Goal: Transaction & Acquisition: Purchase product/service

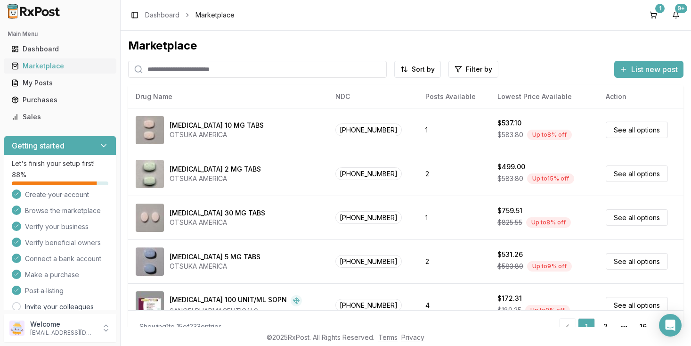
click at [32, 69] on div "Marketplace" at bounding box center [59, 65] width 97 height 9
click at [471, 71] on html "Main Menu Dashboard Marketplace My Posts Purchases Sales Getting started Let's …" at bounding box center [345, 173] width 691 height 346
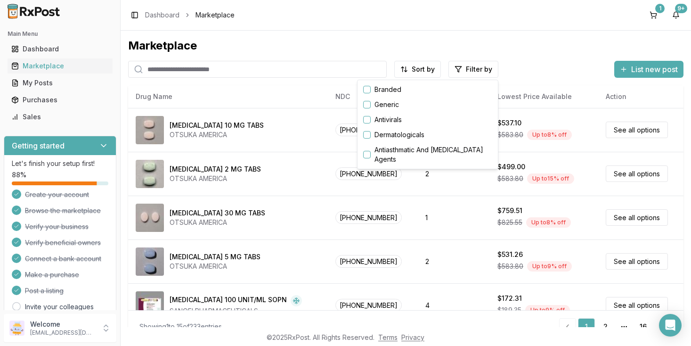
click at [371, 91] on button "button" at bounding box center [367, 90] width 8 height 8
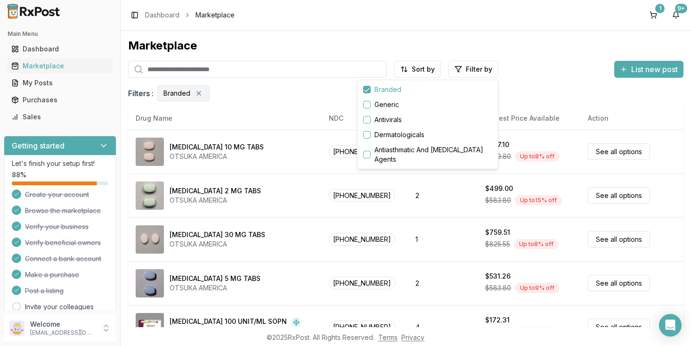
click at [275, 196] on html "Main Menu Dashboard Marketplace My Posts Purchases Sales Getting started Let's …" at bounding box center [345, 173] width 691 height 346
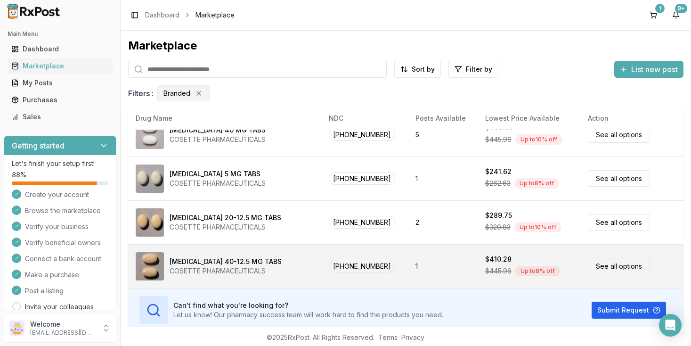
scroll to position [38, 0]
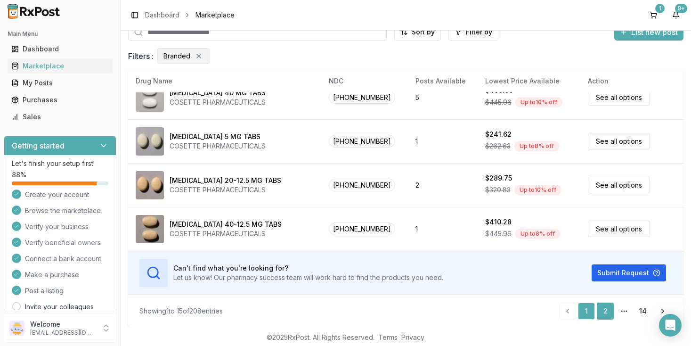
click at [604, 311] on link "2" at bounding box center [605, 310] width 17 height 17
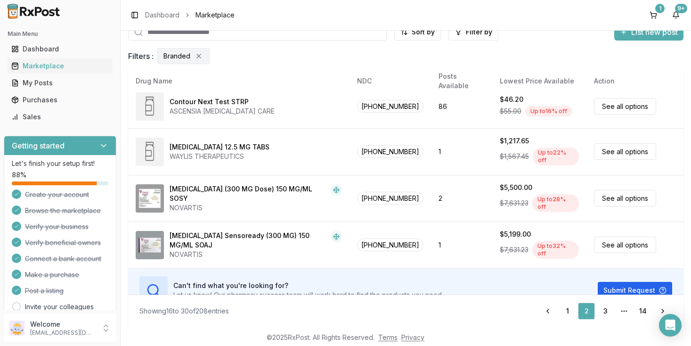
scroll to position [499, 0]
click at [606, 309] on link "3" at bounding box center [605, 310] width 17 height 17
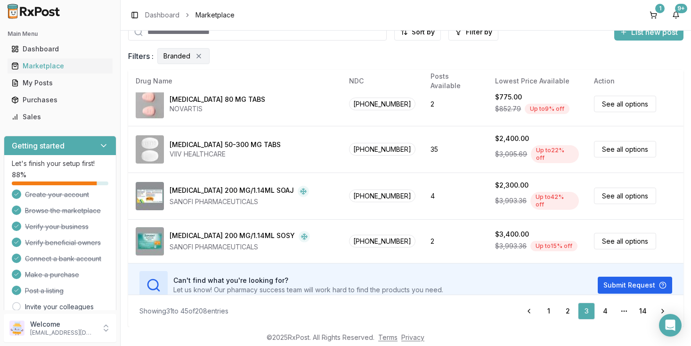
scroll to position [499, 0]
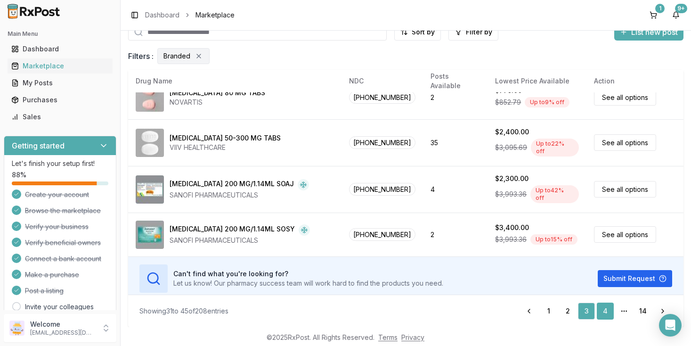
click at [604, 311] on link "4" at bounding box center [605, 310] width 17 height 17
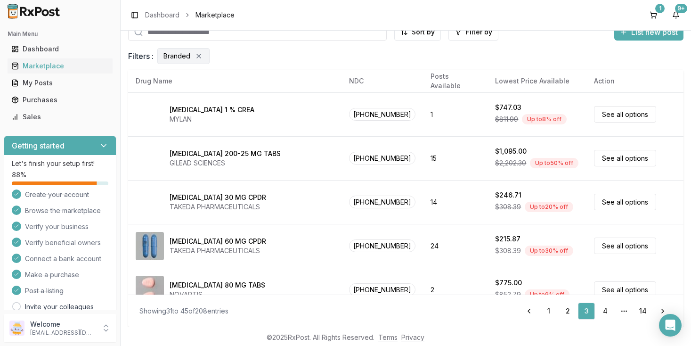
scroll to position [0, 0]
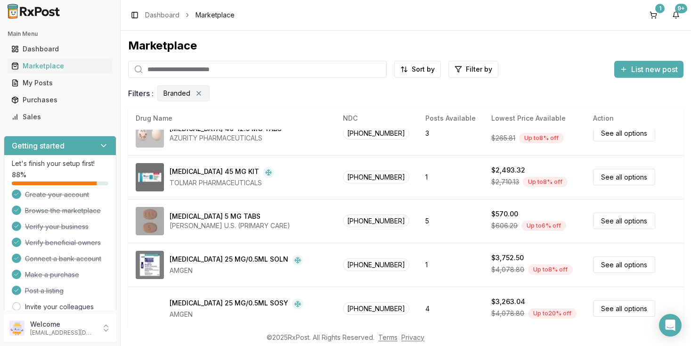
scroll to position [196, 0]
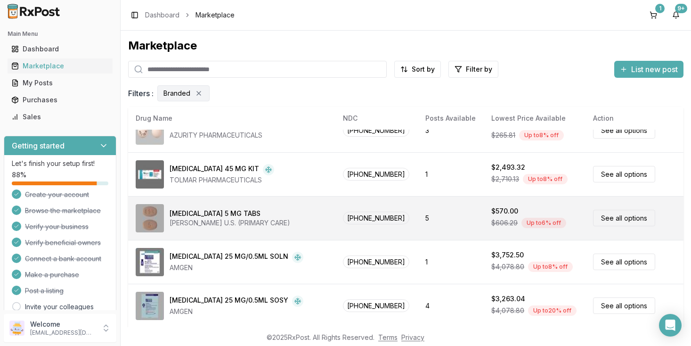
click at [427, 227] on td "5" at bounding box center [451, 218] width 66 height 44
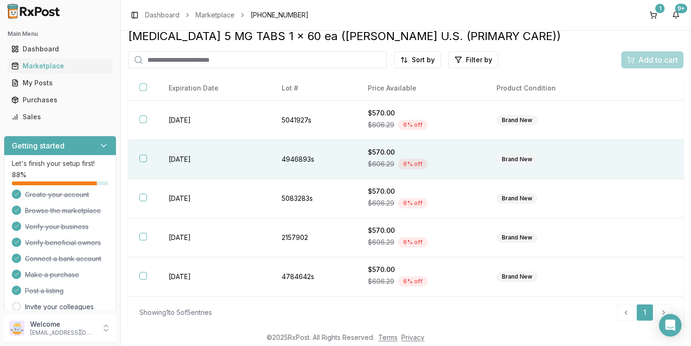
scroll to position [13, 0]
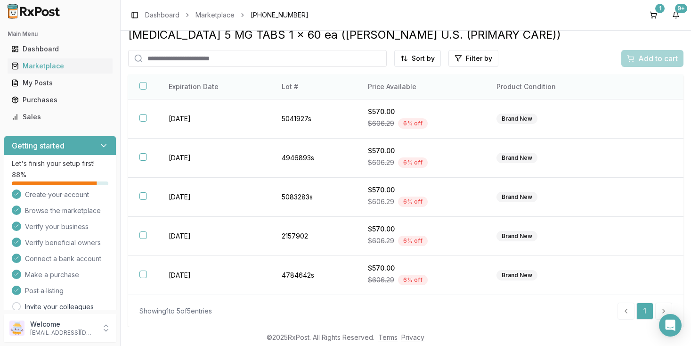
click at [143, 89] on button "button" at bounding box center [143, 86] width 8 height 8
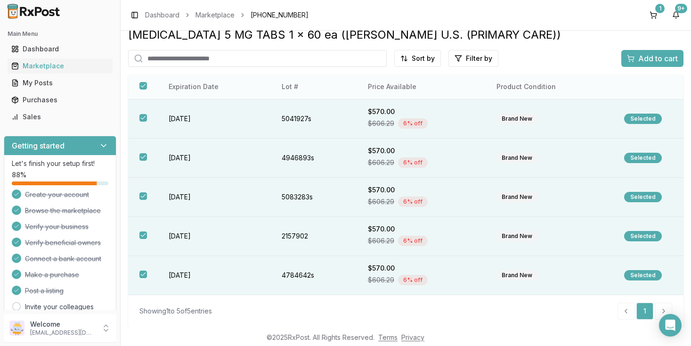
scroll to position [11, 0]
click at [644, 59] on span "Add to cart" at bounding box center [658, 58] width 40 height 11
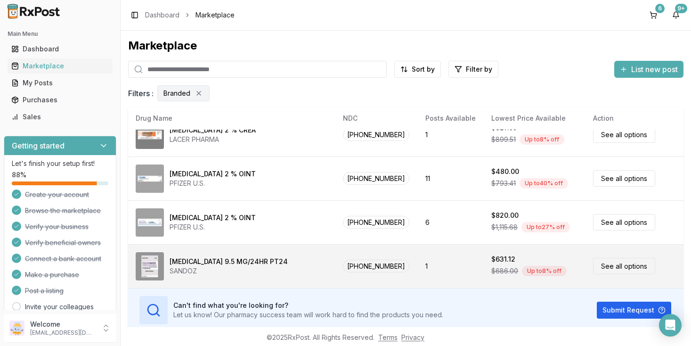
scroll to position [38, 0]
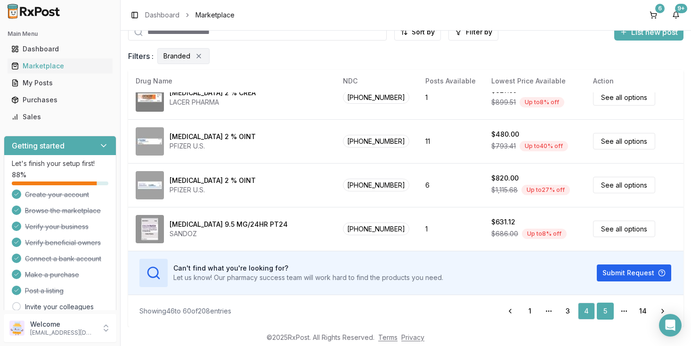
click at [604, 308] on link "5" at bounding box center [605, 310] width 17 height 17
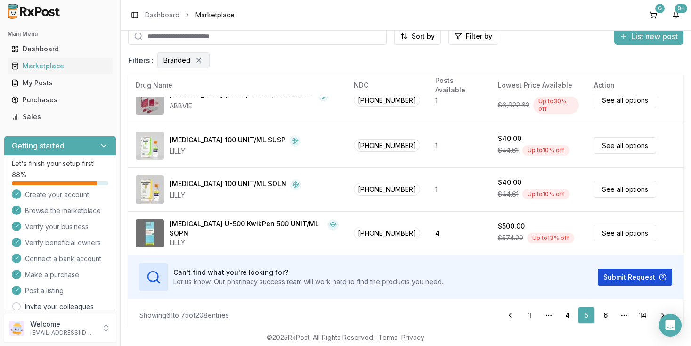
scroll to position [38, 0]
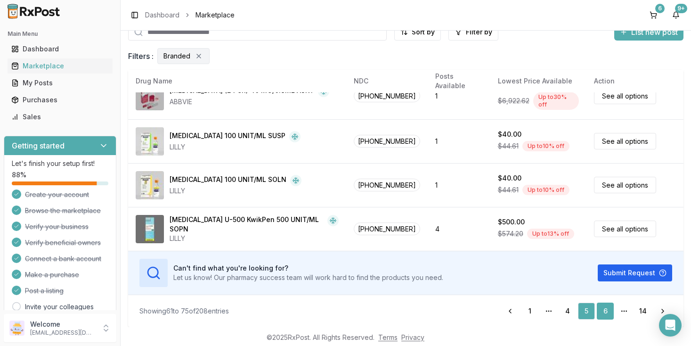
click at [605, 310] on link "6" at bounding box center [605, 310] width 17 height 17
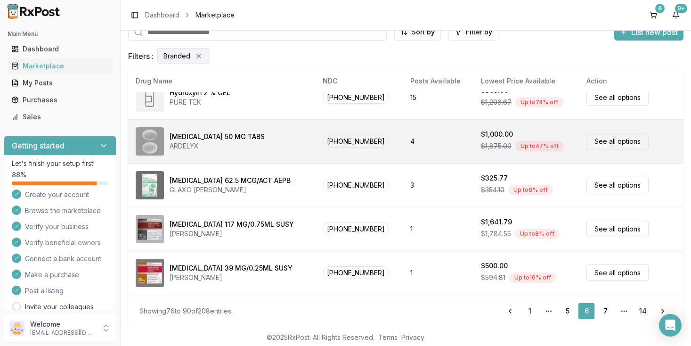
scroll to position [18, 0]
click at [608, 137] on link "See all options" at bounding box center [617, 140] width 62 height 16
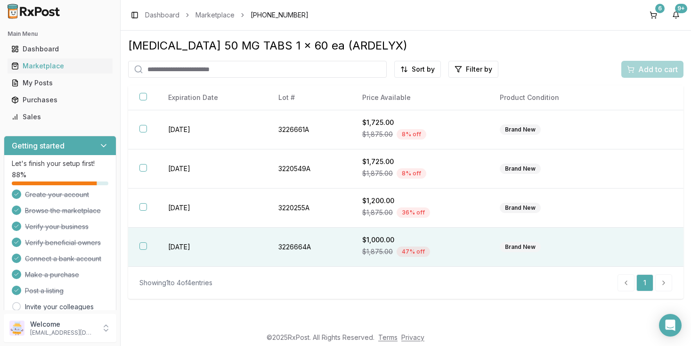
click at [143, 250] on button "button" at bounding box center [143, 246] width 8 height 8
click at [662, 72] on span "Add to cart" at bounding box center [658, 69] width 40 height 11
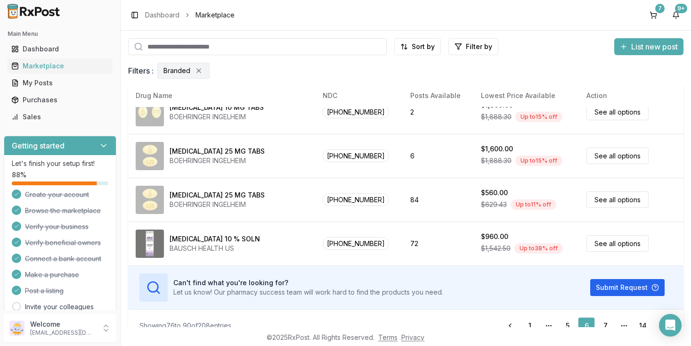
scroll to position [38, 0]
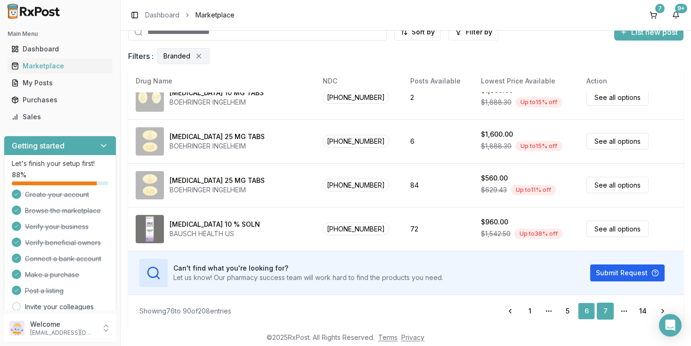
click at [603, 313] on link "7" at bounding box center [605, 310] width 17 height 17
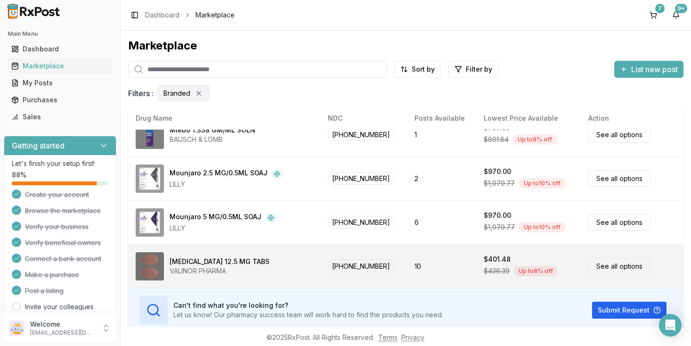
scroll to position [38, 0]
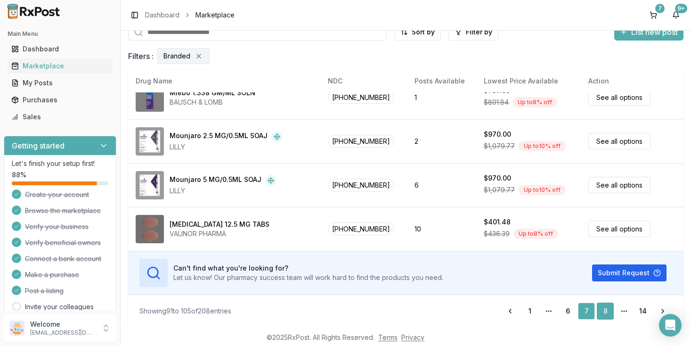
click at [604, 311] on link "8" at bounding box center [605, 310] width 17 height 17
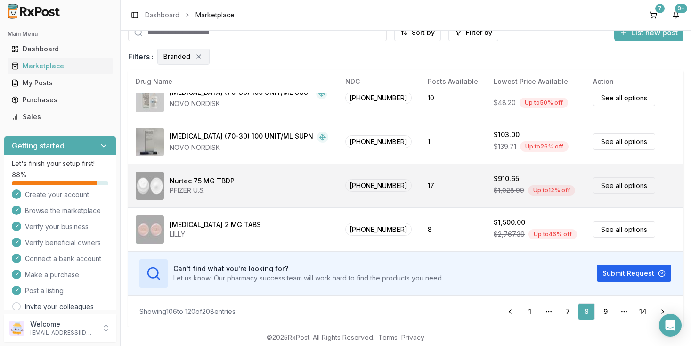
scroll to position [38, 0]
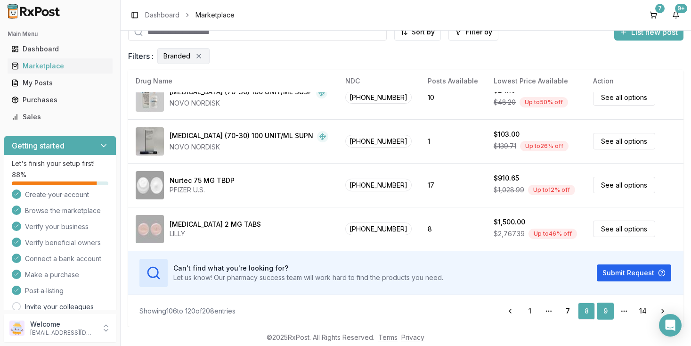
click at [600, 309] on link "9" at bounding box center [605, 310] width 17 height 17
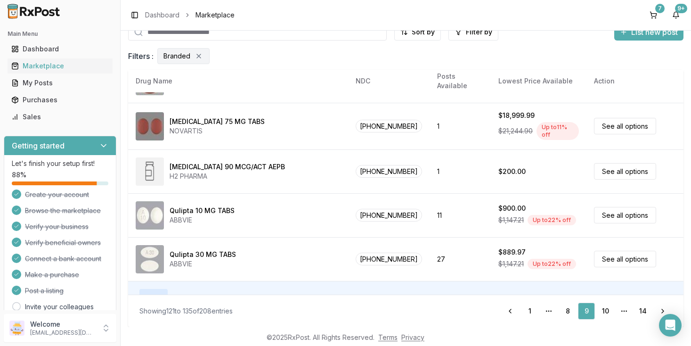
scroll to position [499, 0]
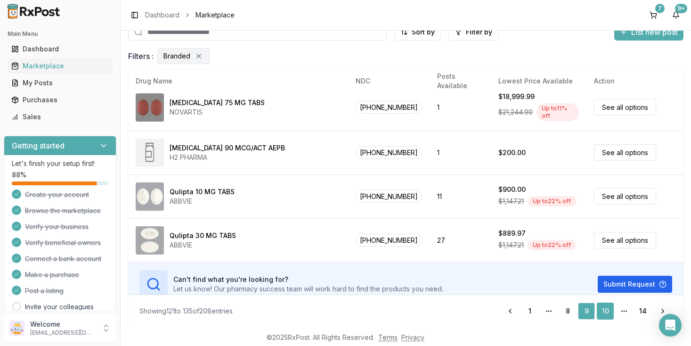
click at [604, 313] on link "10" at bounding box center [605, 310] width 17 height 17
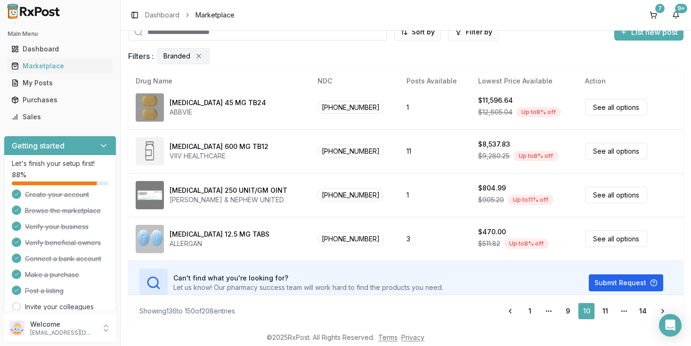
scroll to position [499, 0]
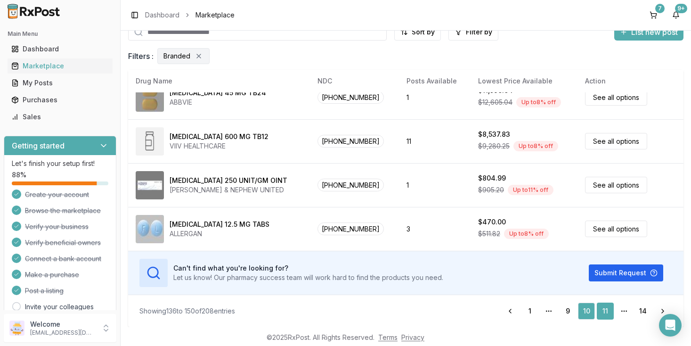
click at [605, 311] on link "11" at bounding box center [605, 310] width 17 height 17
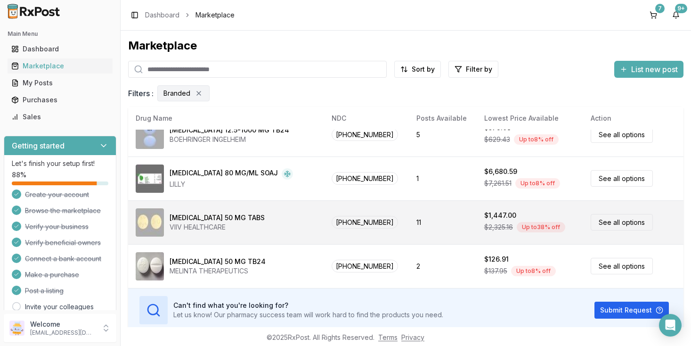
scroll to position [38, 0]
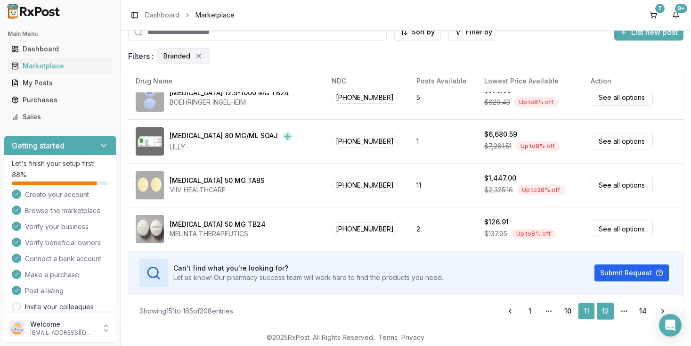
click at [603, 312] on link "12" at bounding box center [605, 310] width 17 height 17
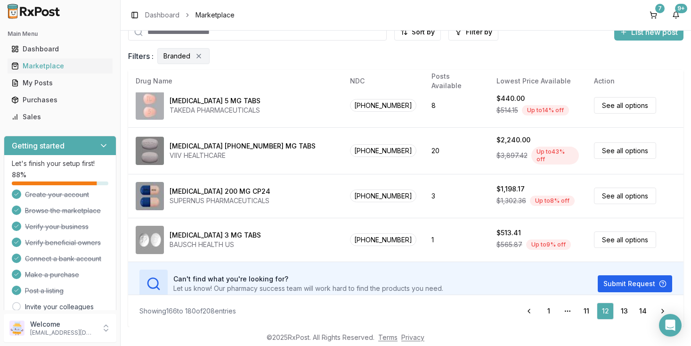
scroll to position [499, 0]
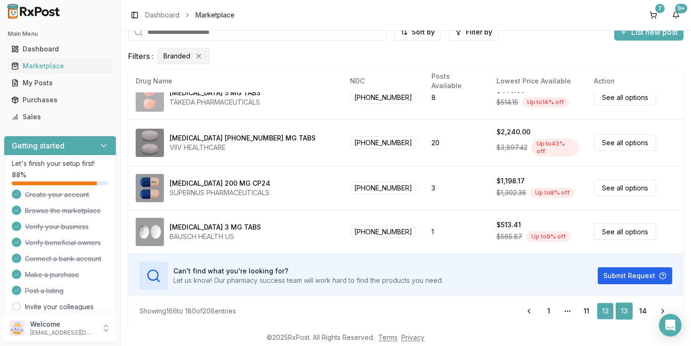
click at [625, 314] on link "13" at bounding box center [623, 310] width 17 height 17
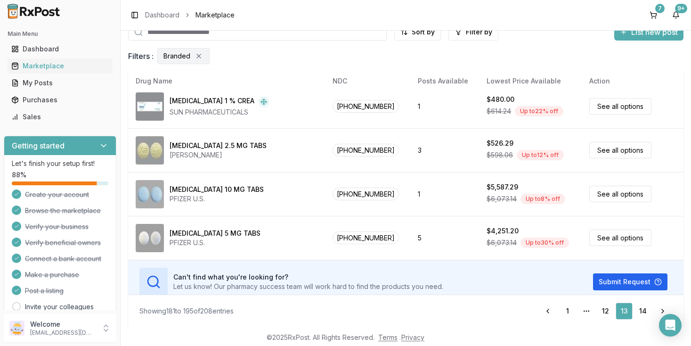
scroll to position [499, 0]
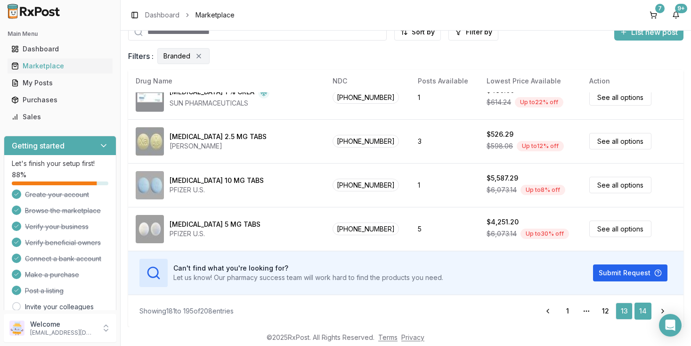
click at [641, 312] on link "14" at bounding box center [642, 310] width 17 height 17
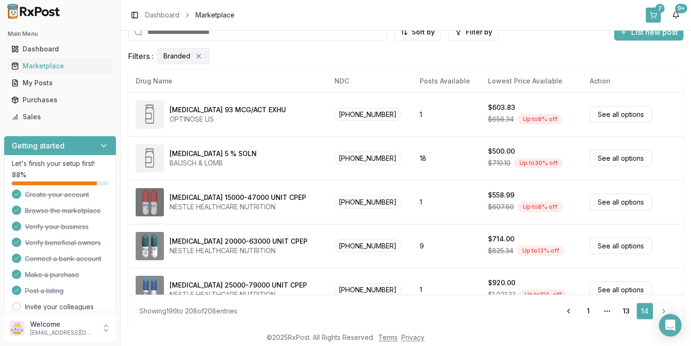
click at [656, 12] on button "7" at bounding box center [653, 15] width 15 height 15
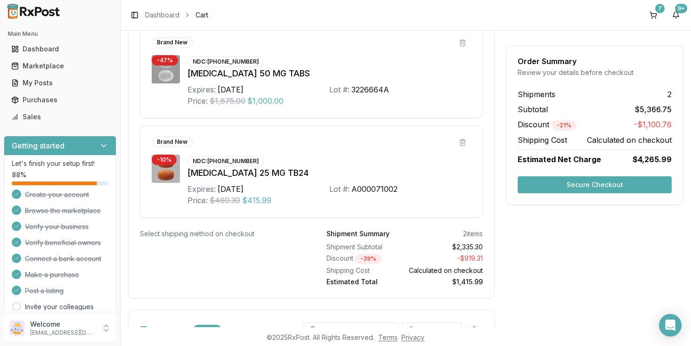
scroll to position [224, 0]
click at [232, 159] on div "NDC: [PHONE_NUMBER]" at bounding box center [225, 160] width 77 height 10
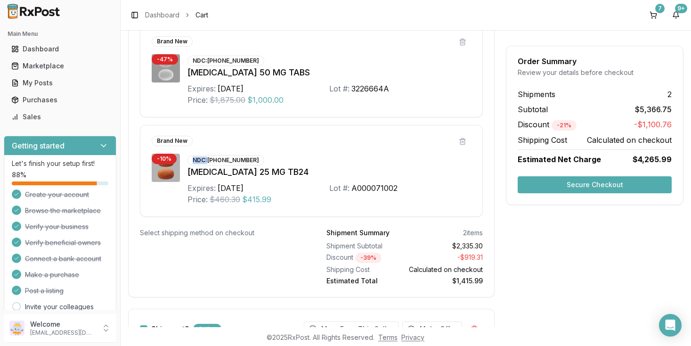
click at [232, 159] on div "NDC: [PHONE_NUMBER]" at bounding box center [225, 160] width 77 height 10
copy div "NDC:"
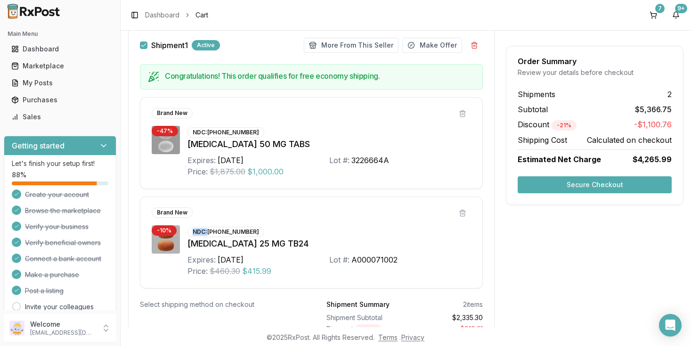
scroll to position [0, 0]
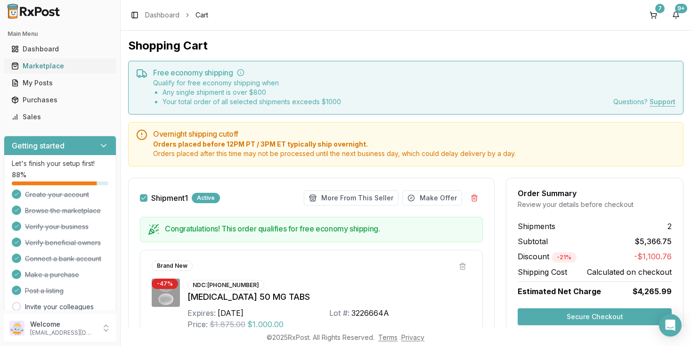
click at [45, 66] on div "Marketplace" at bounding box center [59, 65] width 97 height 9
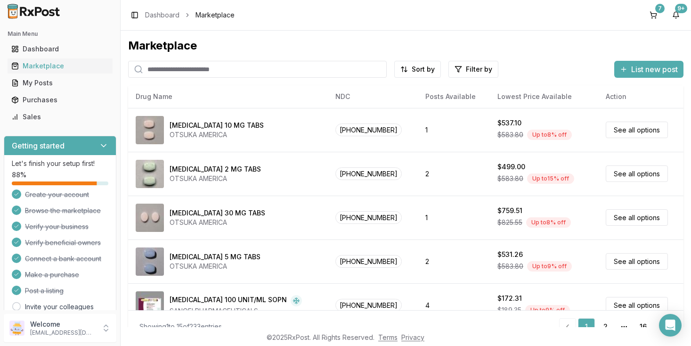
click at [199, 70] on input "search" at bounding box center [257, 69] width 258 height 17
paste input "**********"
type input "**********"
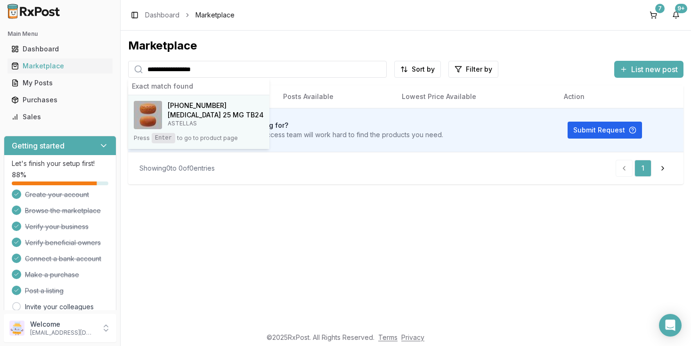
click at [217, 111] on h4 "[MEDICAL_DATA] 25 MG TB24" at bounding box center [216, 114] width 96 height 9
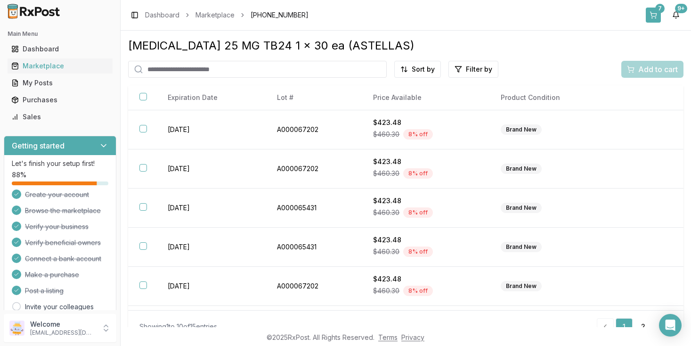
click at [654, 15] on button "7" at bounding box center [653, 15] width 15 height 15
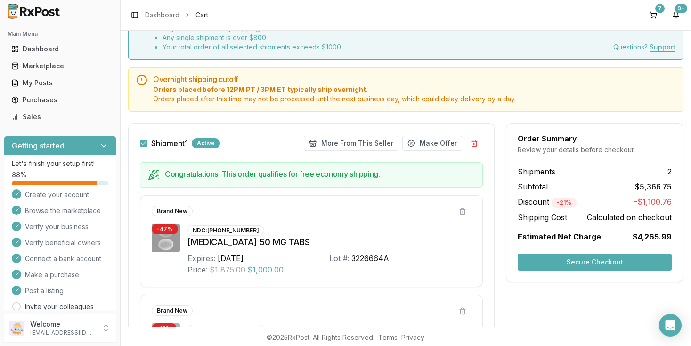
scroll to position [63, 0]
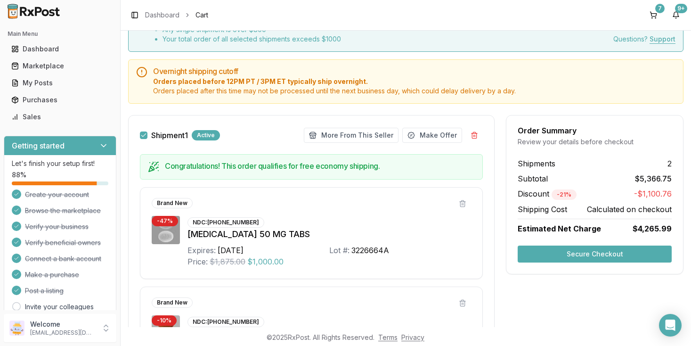
click at [144, 137] on button "Shipment 1" at bounding box center [144, 135] width 8 height 8
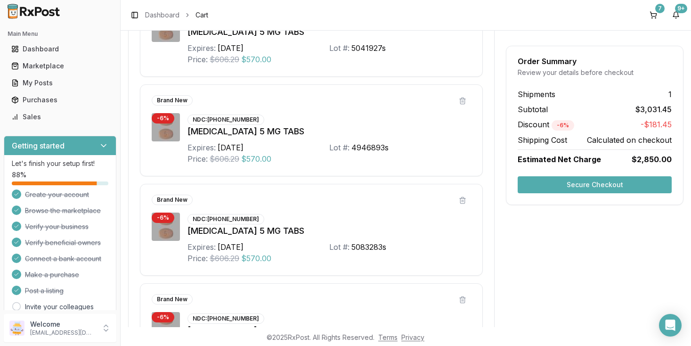
scroll to position [632, 0]
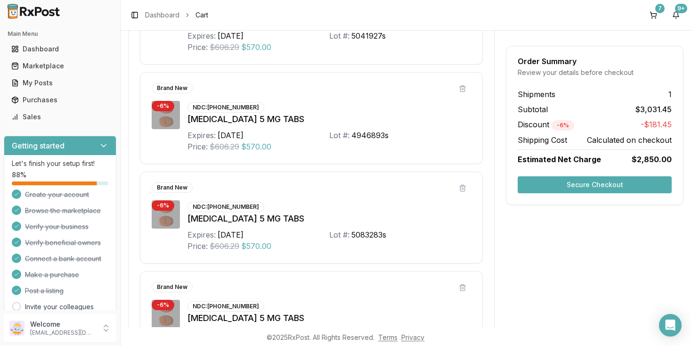
click at [607, 180] on button "Secure Checkout" at bounding box center [594, 184] width 154 height 17
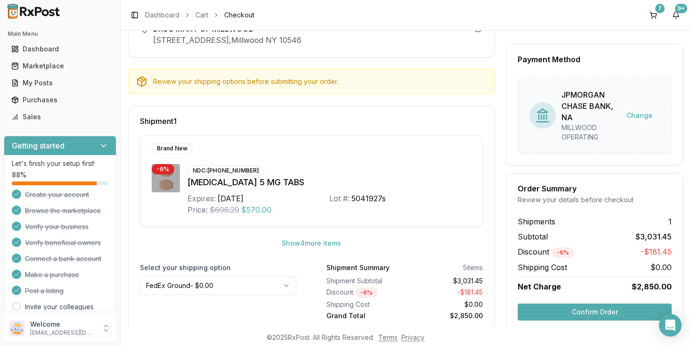
scroll to position [88, 0]
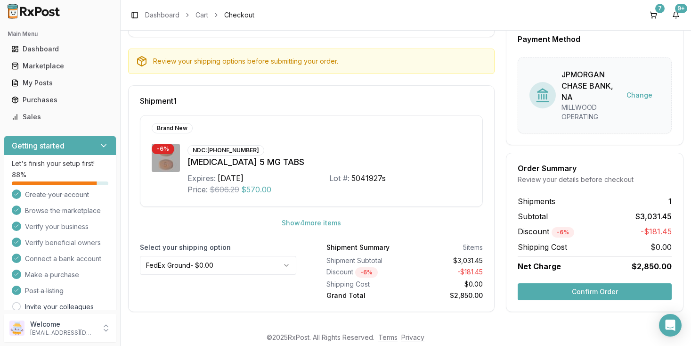
click at [581, 291] on button "Confirm Order" at bounding box center [594, 291] width 154 height 17
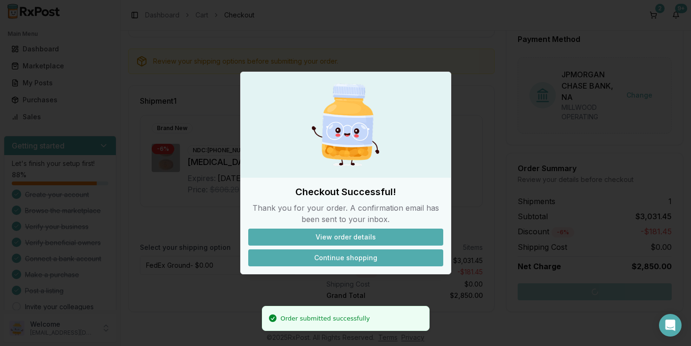
click at [345, 257] on button "Continue shopping" at bounding box center [345, 257] width 195 height 17
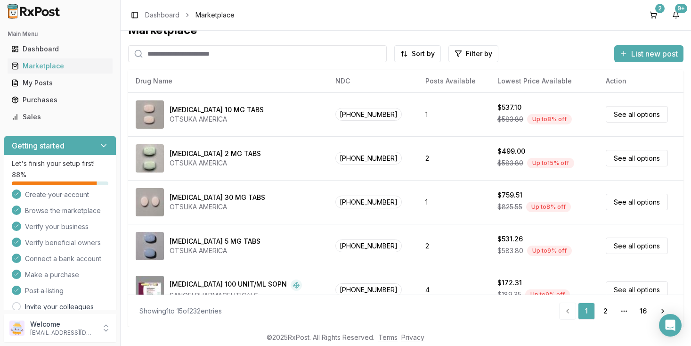
scroll to position [16, 0]
